Goal: Find specific page/section

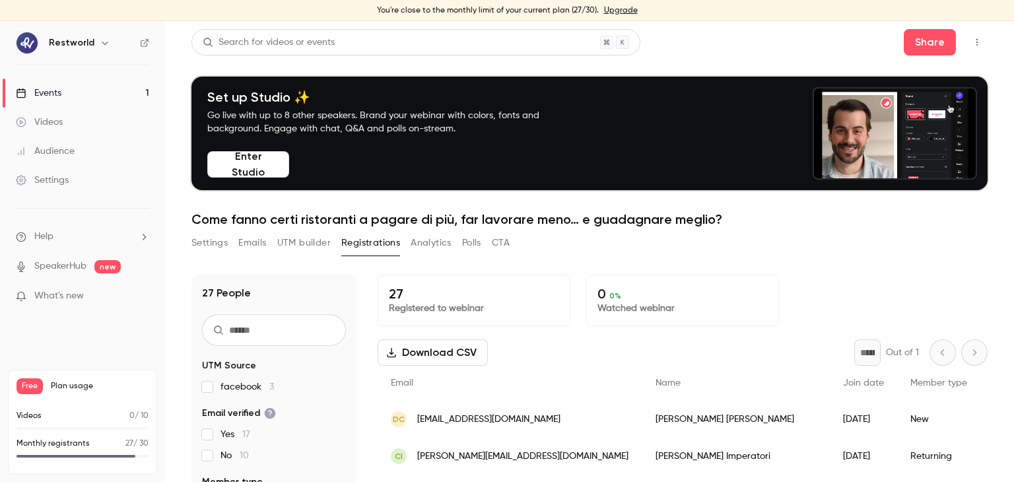
scroll to position [150, 0]
